Goal: Navigation & Orientation: Find specific page/section

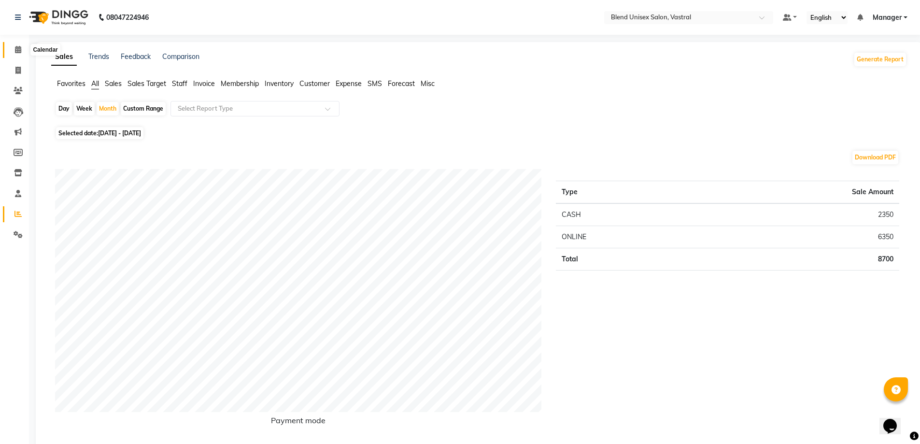
click at [17, 48] on icon at bounding box center [18, 49] width 6 height 7
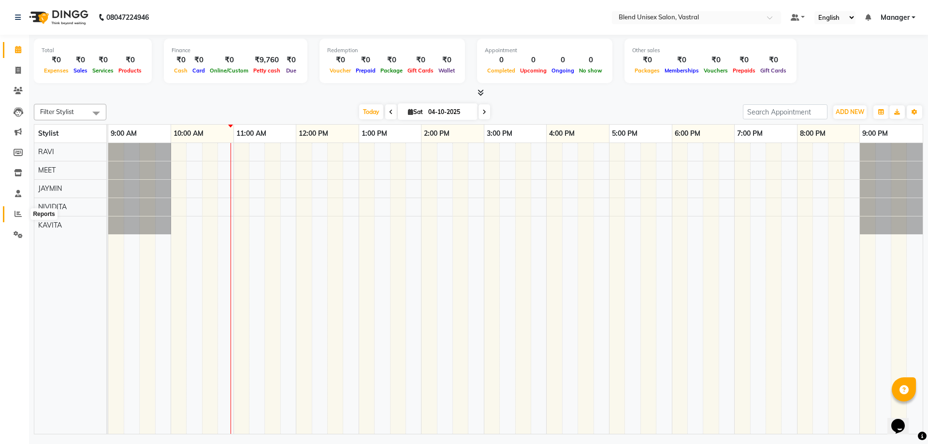
click at [17, 217] on icon at bounding box center [17, 213] width 7 height 7
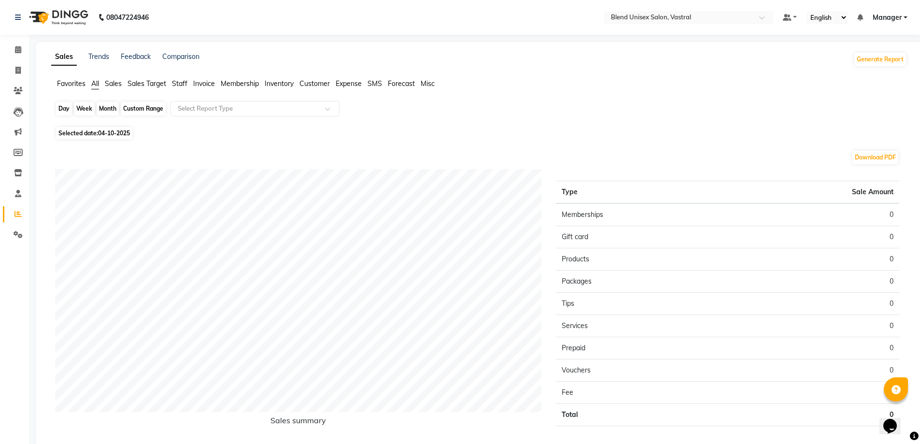
click at [64, 110] on div "Day" at bounding box center [64, 109] width 16 height 14
select select "10"
select select "2025"
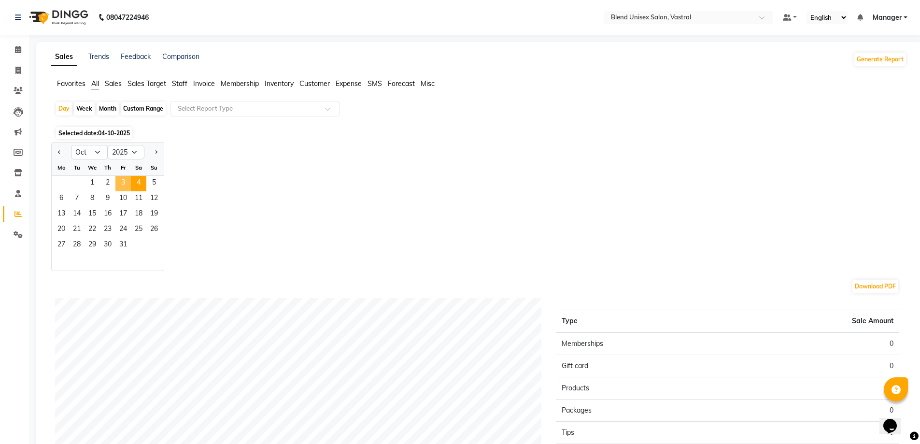
click at [125, 179] on span "3" at bounding box center [122, 183] width 15 height 15
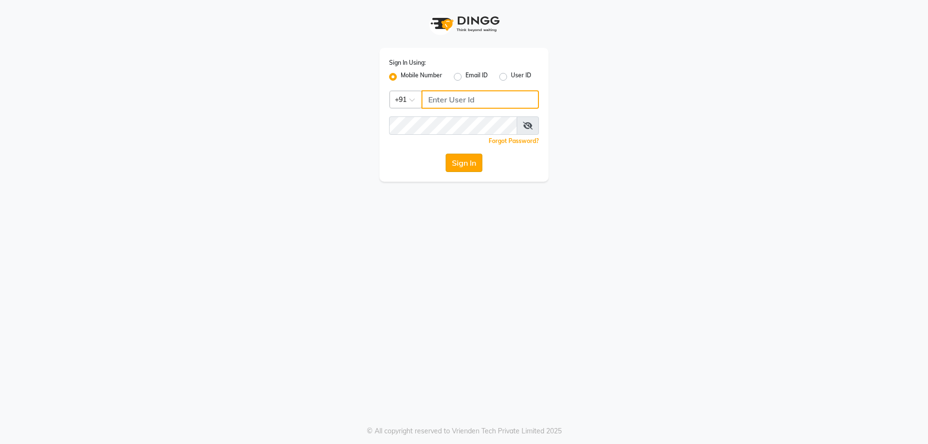
type input "8141818414"
click at [474, 166] on button "Sign In" at bounding box center [463, 163] width 37 height 18
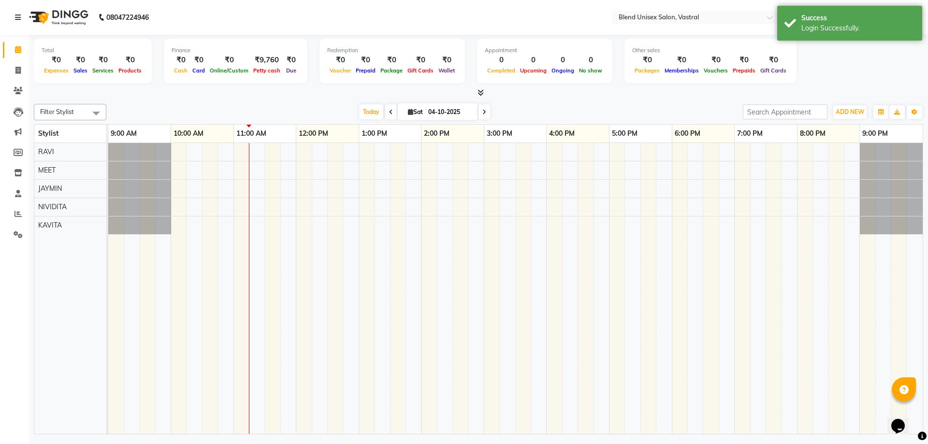
click at [389, 112] on icon at bounding box center [391, 112] width 4 height 6
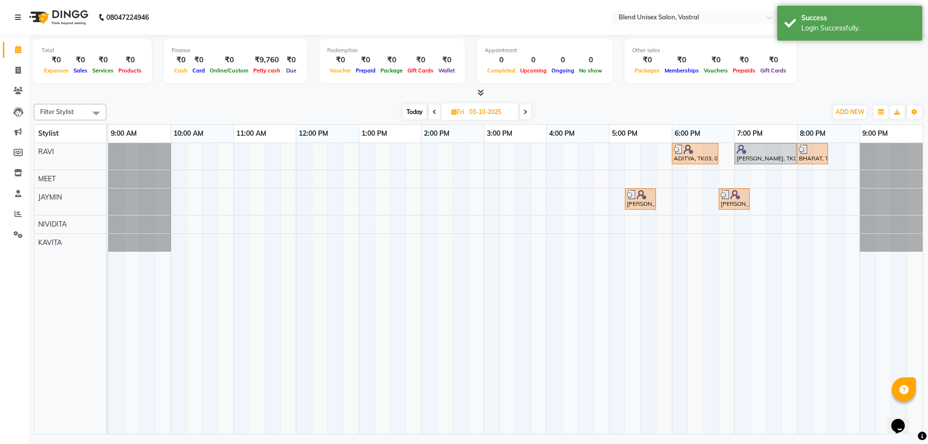
click at [527, 113] on icon at bounding box center [525, 112] width 4 height 6
type input "04-10-2025"
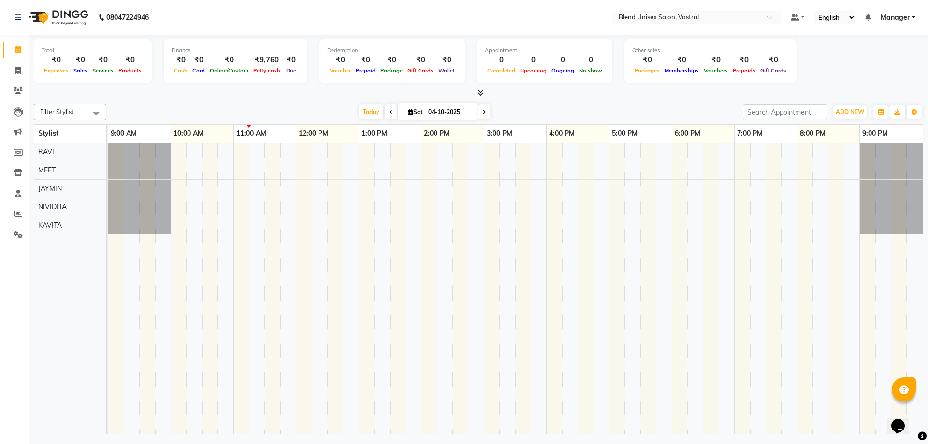
click at [497, 95] on div at bounding box center [478, 93] width 889 height 10
click at [29, 189] on li "Staff" at bounding box center [14, 194] width 29 height 21
drag, startPoint x: 369, startPoint y: 113, endPoint x: 371, endPoint y: 104, distance: 8.4
click at [371, 109] on span "Today" at bounding box center [371, 111] width 24 height 15
click at [371, 110] on span "Today" at bounding box center [371, 111] width 24 height 15
